Goal: Information Seeking & Learning: Learn about a topic

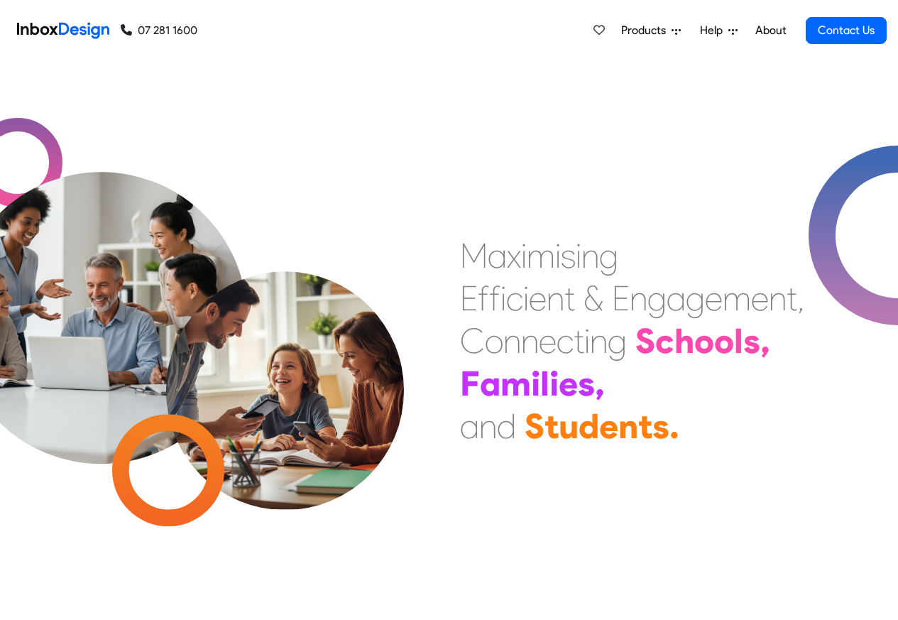
click at [771, 31] on link "About" at bounding box center [770, 30] width 39 height 28
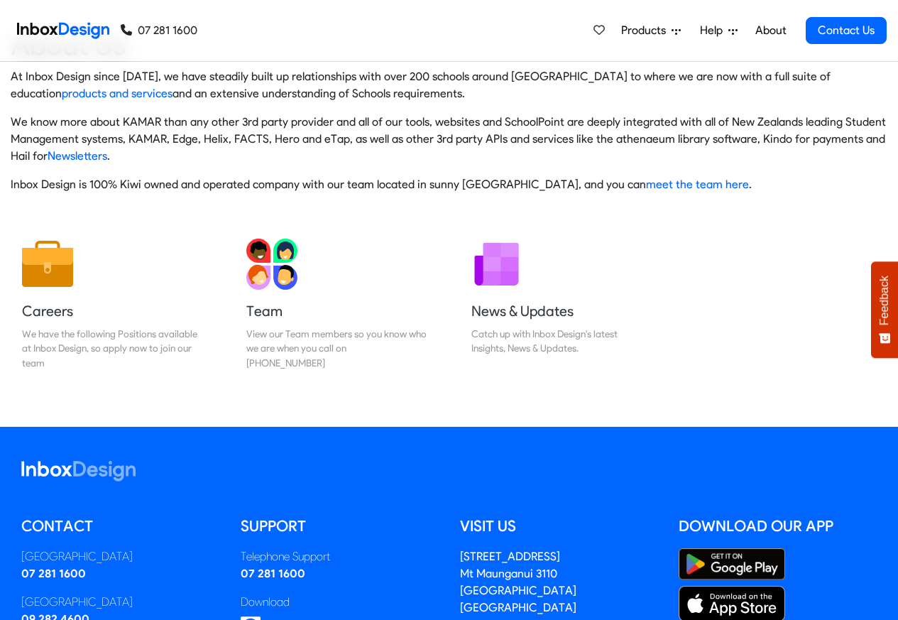
scroll to position [236, 0]
